Goal: Find specific page/section

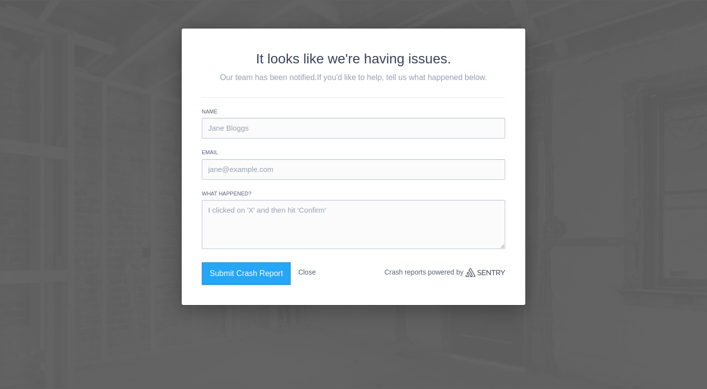
click at [314, 271] on button "Close" at bounding box center [307, 272] width 18 height 20
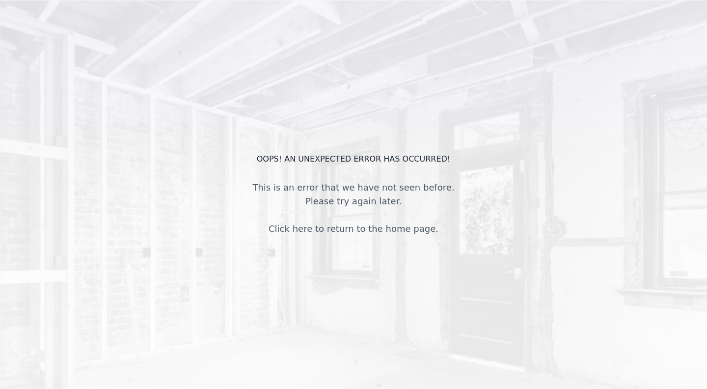
drag, startPoint x: 172, startPoint y: 119, endPoint x: 86, endPoint y: 47, distance: 112.6
click at [85, 50] on div "OOPS! An unexpected error has occurred! This is an error that we have not seen …" at bounding box center [353, 194] width 707 height 389
click at [311, 230] on link "Click here to return to the home page." at bounding box center [354, 228] width 170 height 10
